Goal: Task Accomplishment & Management: Complete application form

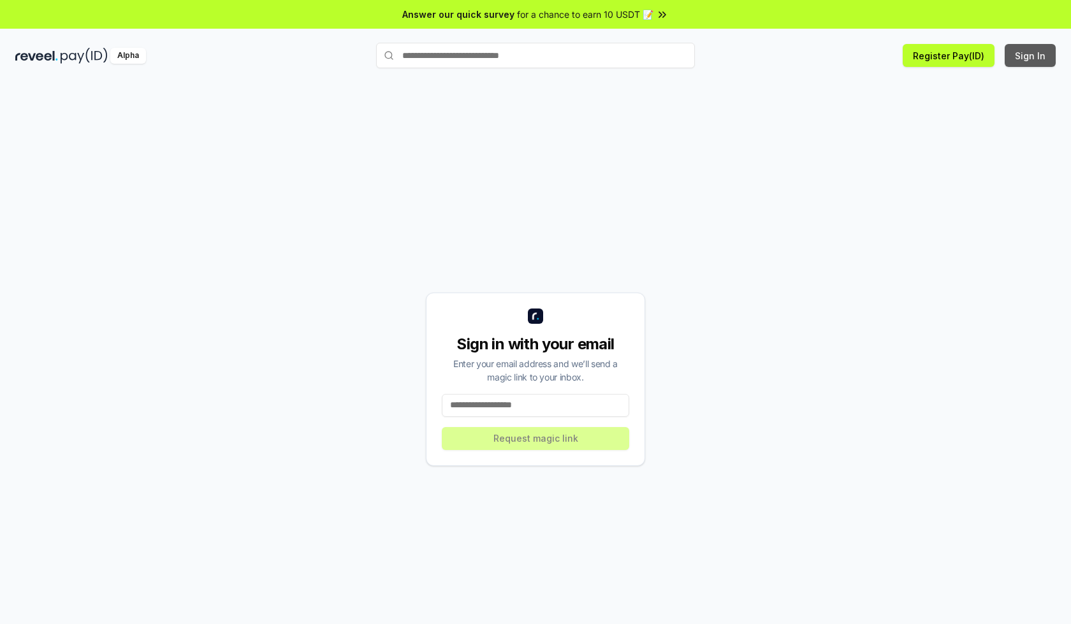
click at [1031, 55] on button "Sign In" at bounding box center [1029, 55] width 51 height 23
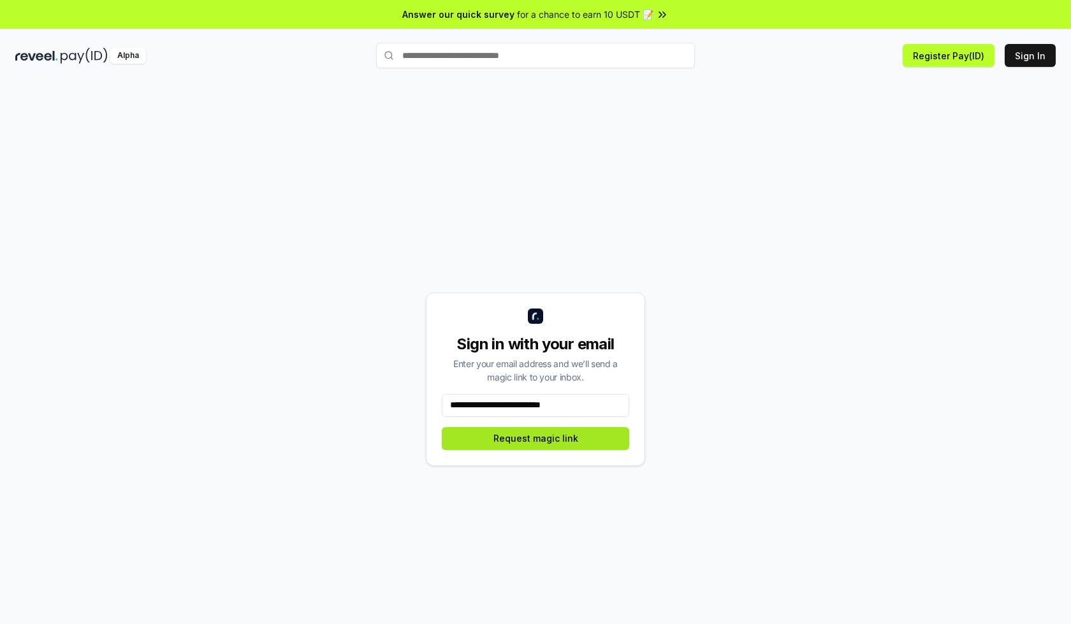
type input "**********"
click at [535, 438] on button "Request magic link" at bounding box center [535, 438] width 187 height 23
